Goal: Information Seeking & Learning: Learn about a topic

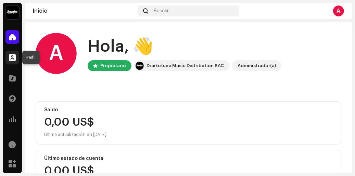
click at [13, 56] on span at bounding box center [12, 57] width 7 height 5
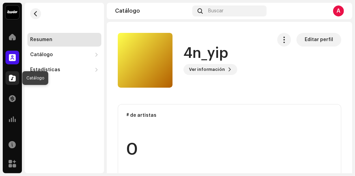
click at [12, 81] on span at bounding box center [12, 77] width 7 height 5
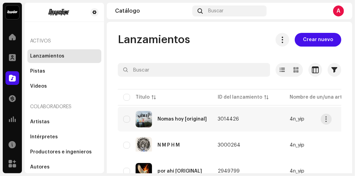
click at [156, 115] on div "Nomas hoy [original]" at bounding box center [164, 119] width 83 height 16
